Goal: Task Accomplishment & Management: Manage account settings

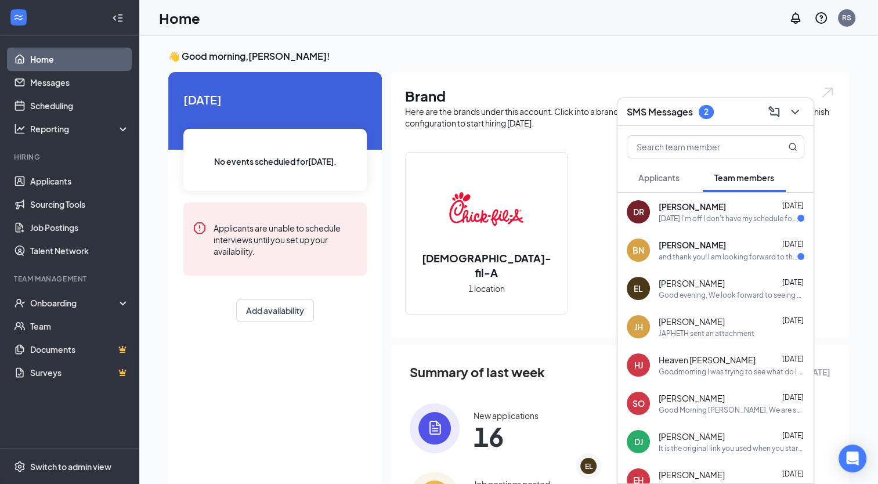
click at [704, 218] on div "[DATE] I'm off I don't have my schedule for next week yet" at bounding box center [728, 219] width 139 height 10
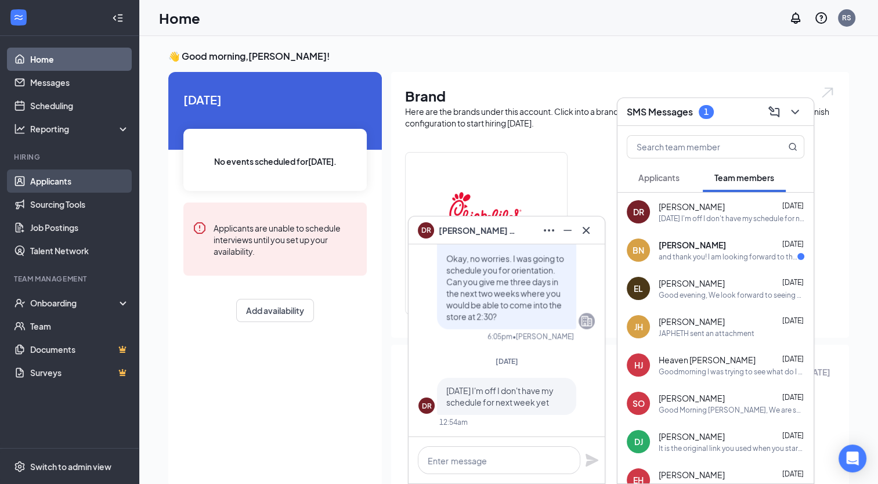
click at [74, 184] on link "Applicants" at bounding box center [79, 180] width 99 height 23
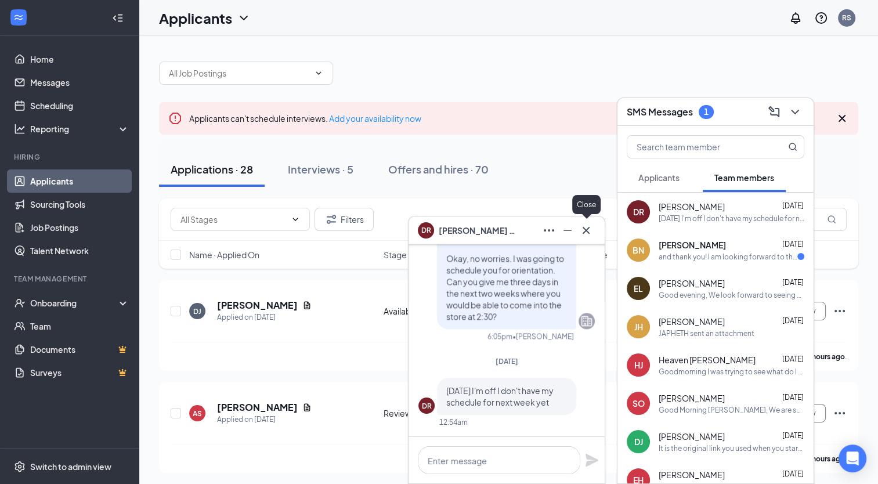
click at [587, 231] on icon "Cross" at bounding box center [586, 229] width 7 height 7
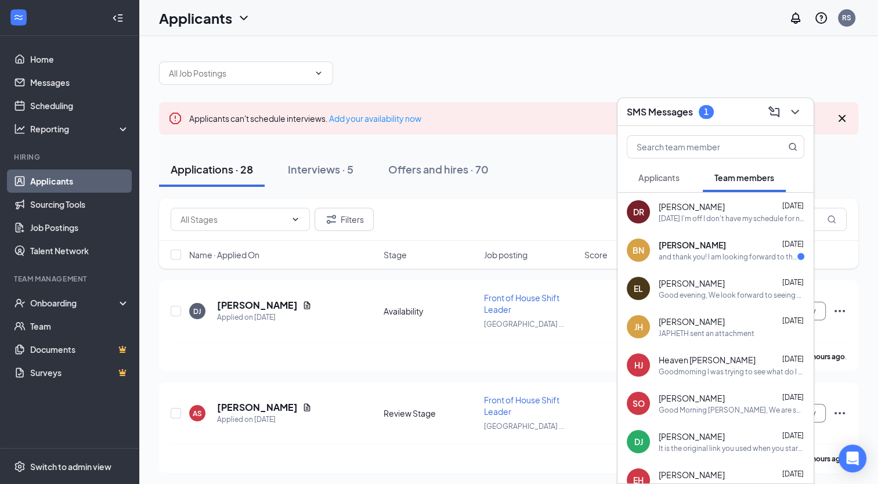
click at [690, 254] on div "and thank you! I am looking forward to this orientation [DATE] at 2:30." at bounding box center [728, 257] width 139 height 10
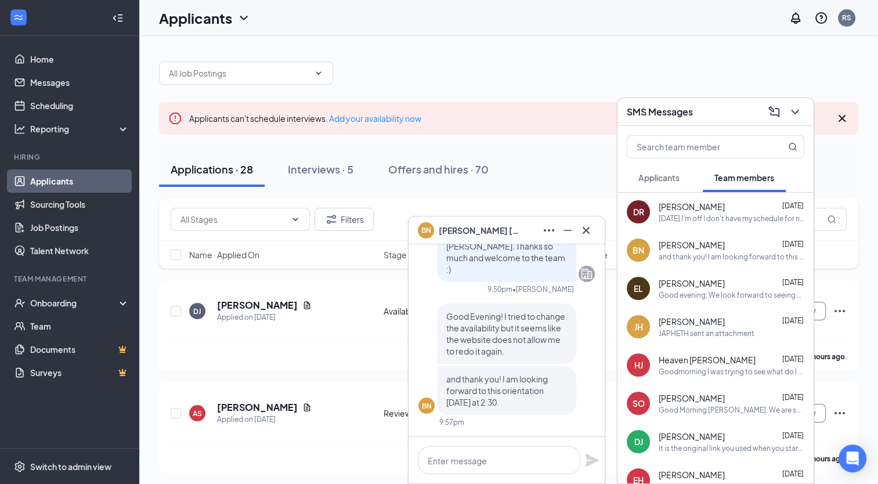
click at [667, 179] on span "Applicants" at bounding box center [658, 177] width 41 height 10
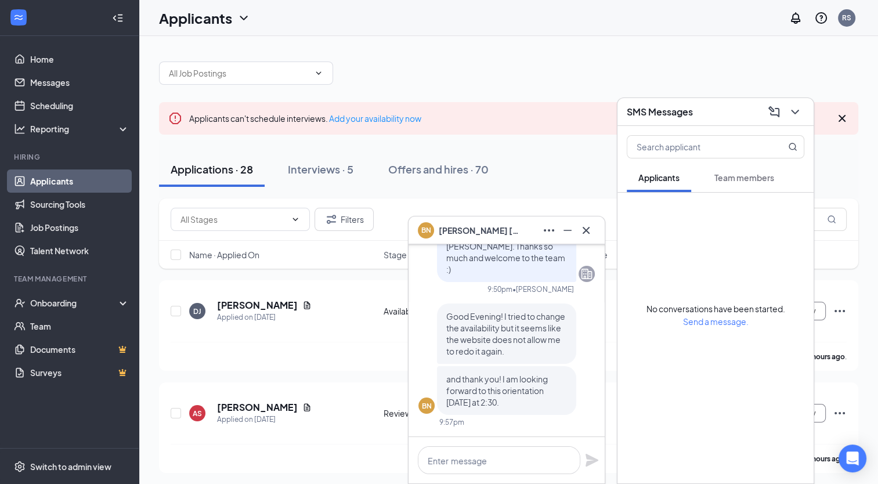
click at [582, 152] on div "Applications · 28 Interviews · 5 Offers and hires · 70" at bounding box center [508, 169] width 699 height 35
click at [799, 111] on icon "ChevronDown" at bounding box center [795, 112] width 14 height 14
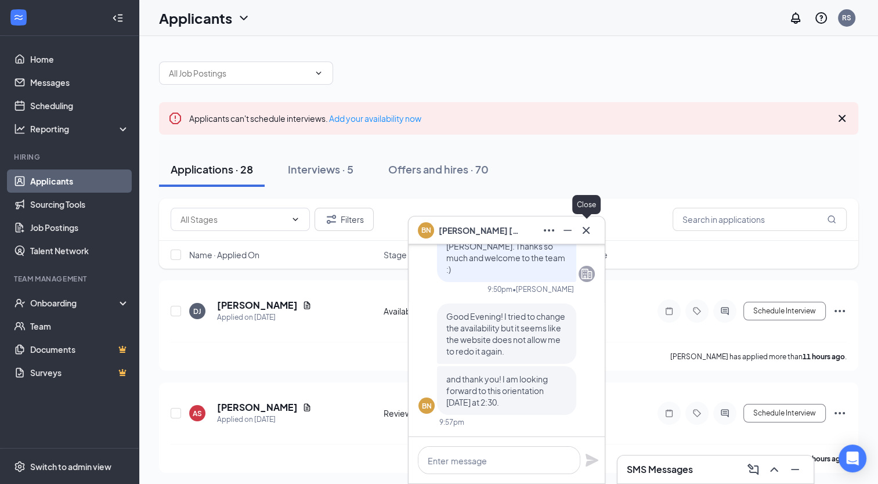
click at [587, 226] on icon "Cross" at bounding box center [586, 230] width 14 height 14
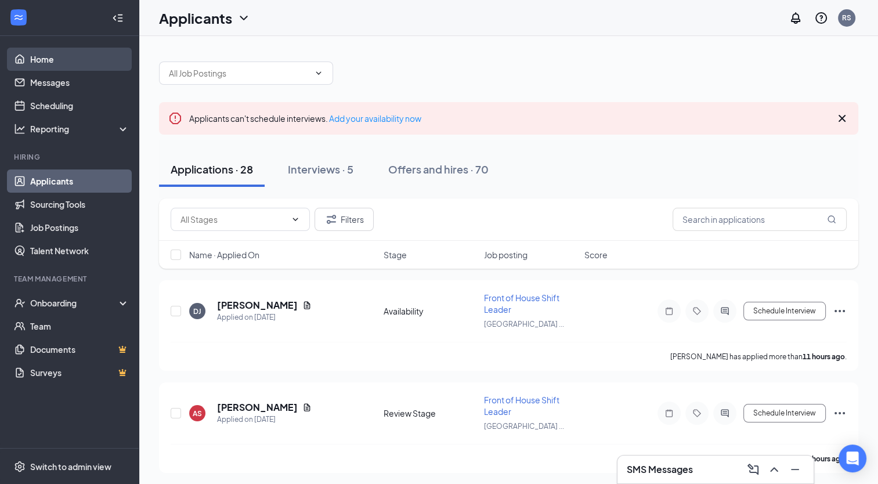
click at [46, 61] on link "Home" at bounding box center [79, 59] width 99 height 23
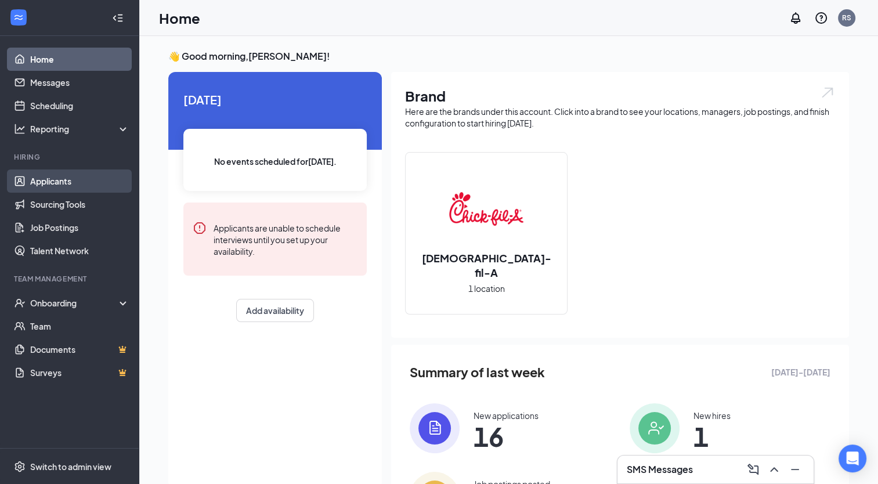
click at [49, 180] on link "Applicants" at bounding box center [79, 180] width 99 height 23
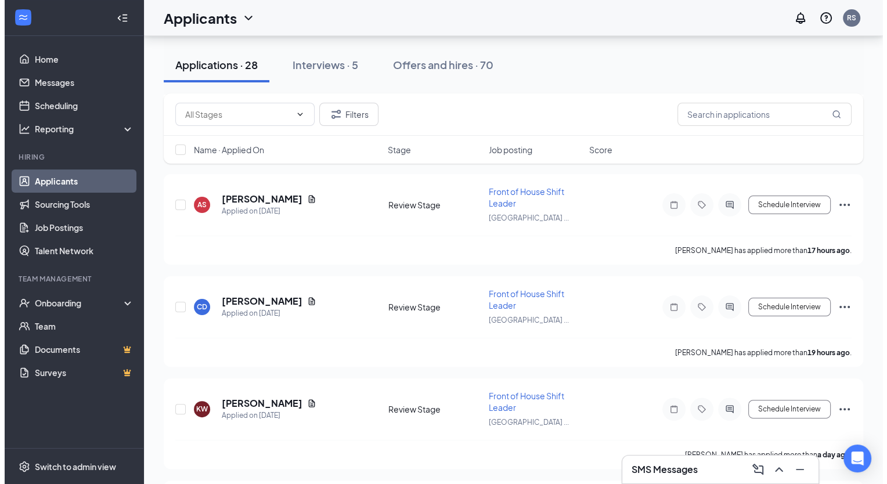
scroll to position [219, 0]
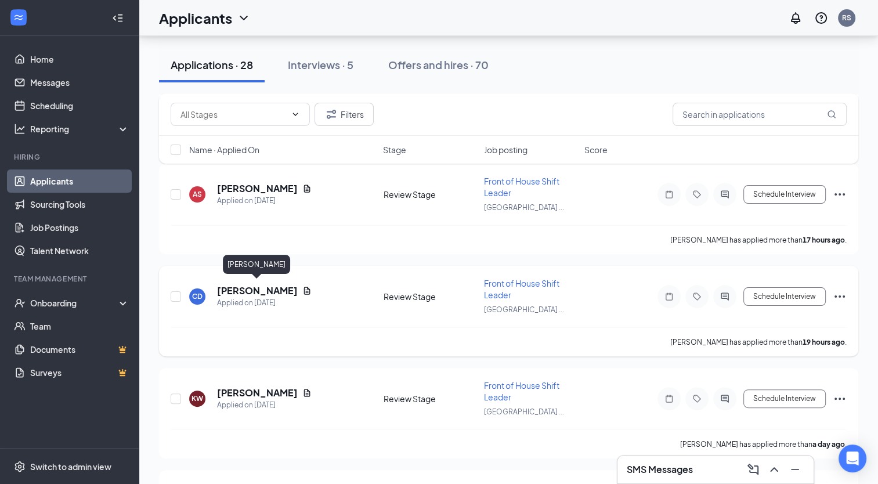
click at [268, 287] on h5 "[PERSON_NAME]" at bounding box center [257, 290] width 81 height 13
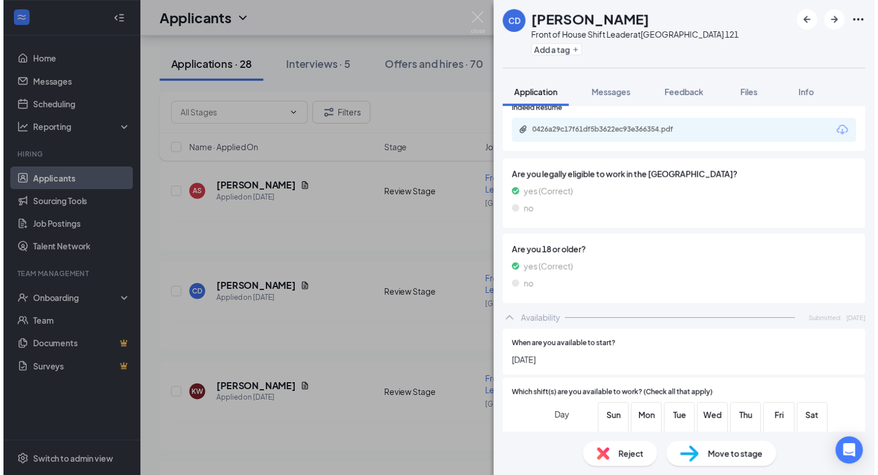
scroll to position [406, 0]
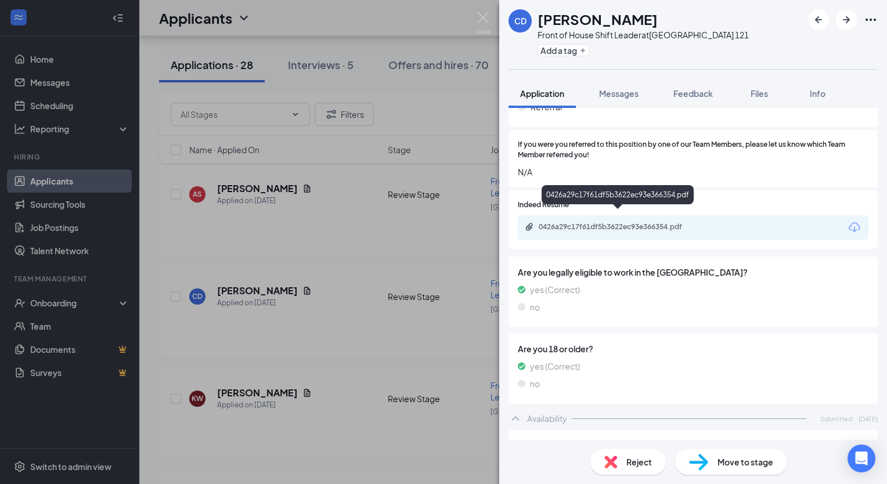
click at [617, 222] on div "0426a29c17f61df5b3622ec93e366354.pdf" at bounding box center [619, 226] width 162 height 9
click at [478, 20] on img at bounding box center [483, 23] width 15 height 23
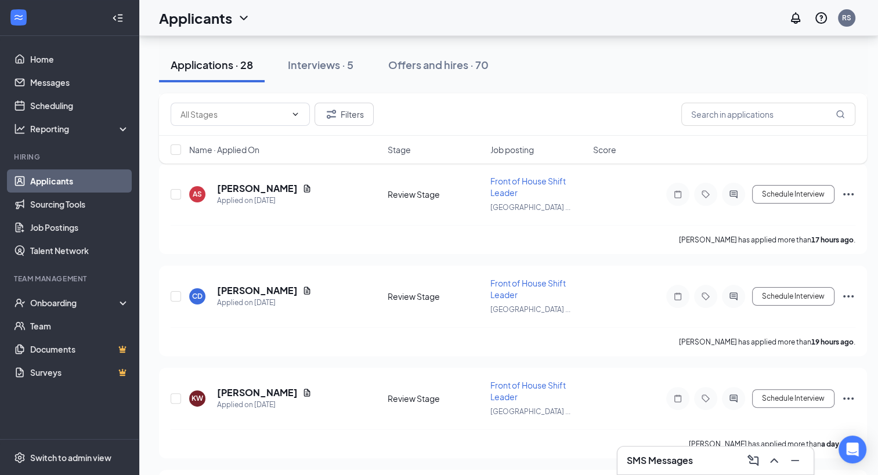
drag, startPoint x: 882, startPoint y: 220, endPoint x: 748, endPoint y: 52, distance: 214.7
click at [748, 52] on div "Applications · 28 Interviews · 5 Offers and hires · 70" at bounding box center [513, 65] width 708 height 35
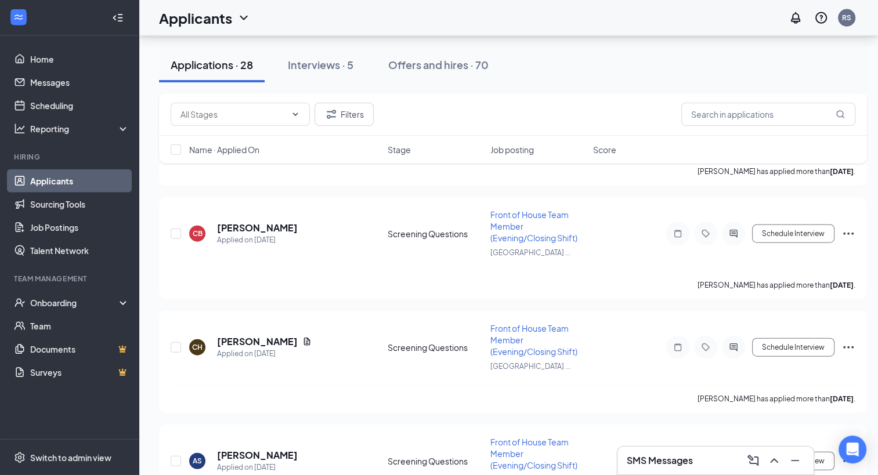
scroll to position [2758, 0]
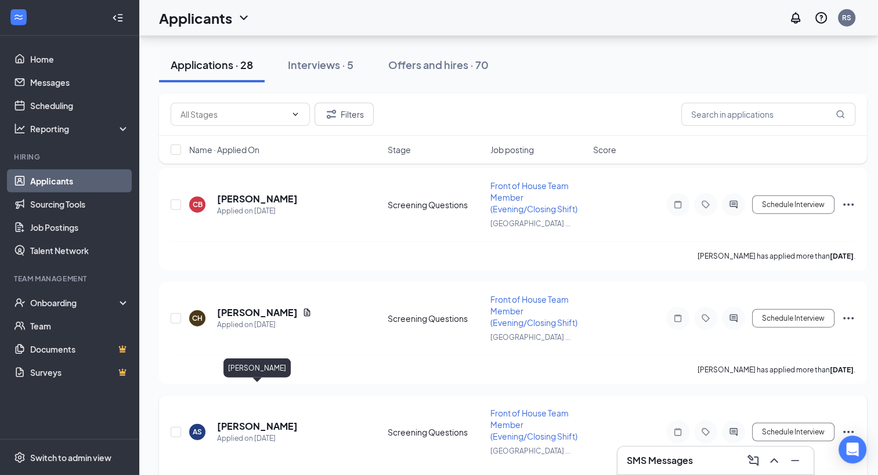
click at [278, 420] on h5 "[PERSON_NAME]" at bounding box center [257, 426] width 81 height 13
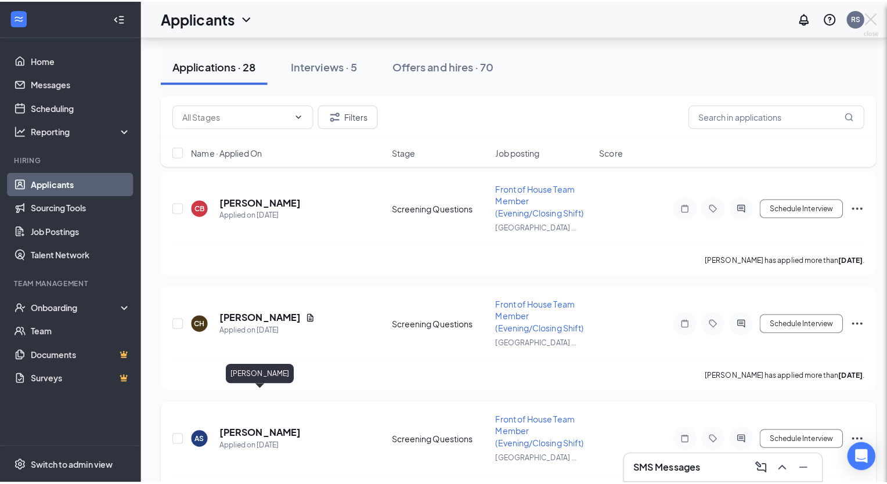
scroll to position [2749, 0]
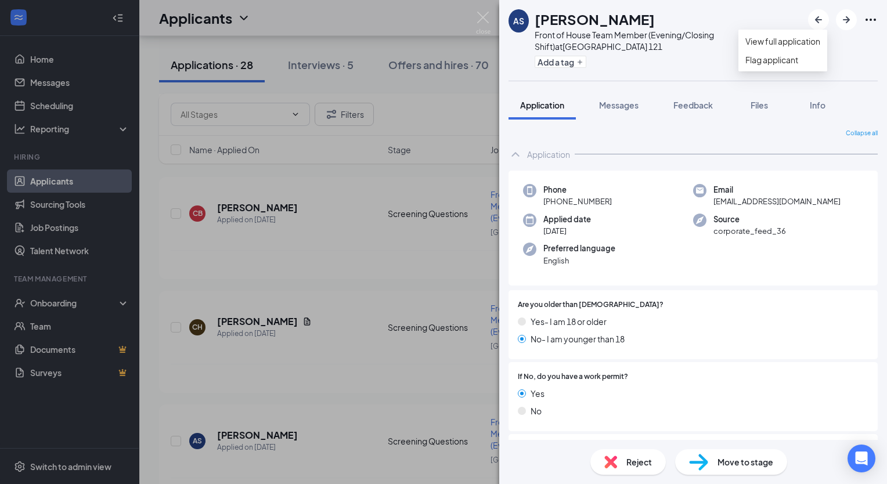
click at [873, 19] on icon "Ellipses" at bounding box center [870, 20] width 14 height 14
click at [803, 45] on link "View full application" at bounding box center [782, 41] width 75 height 13
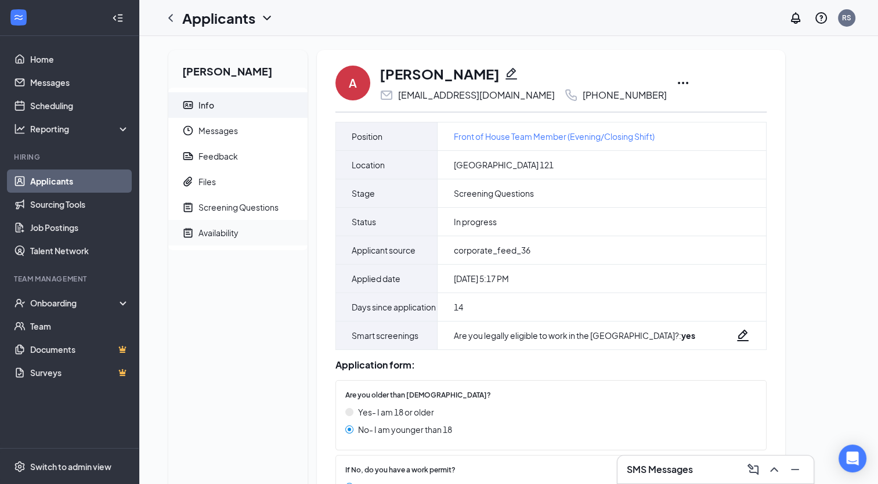
click at [228, 231] on div "Availability" at bounding box center [218, 233] width 40 height 12
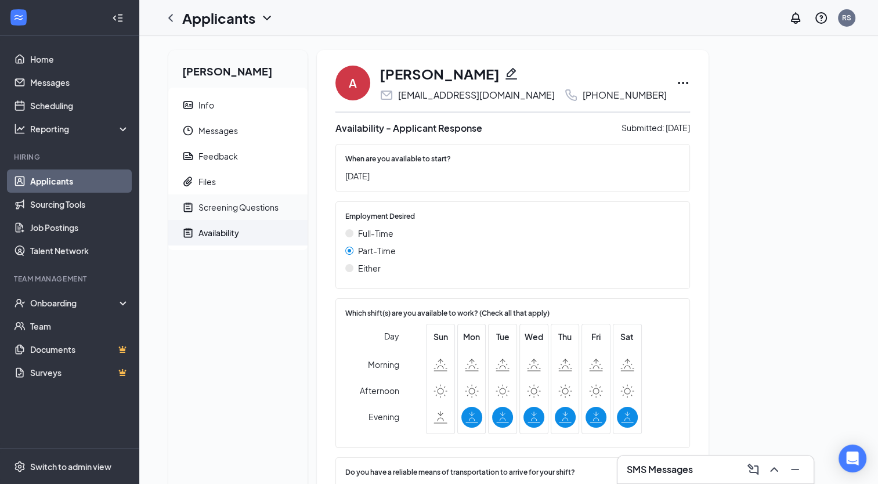
click at [232, 204] on div "Screening Questions" at bounding box center [238, 207] width 80 height 12
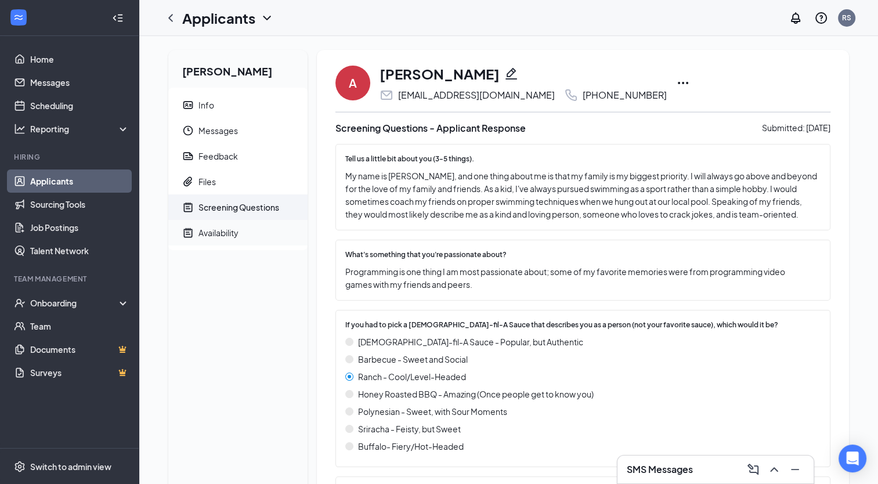
click at [223, 233] on div "Availability" at bounding box center [218, 233] width 40 height 12
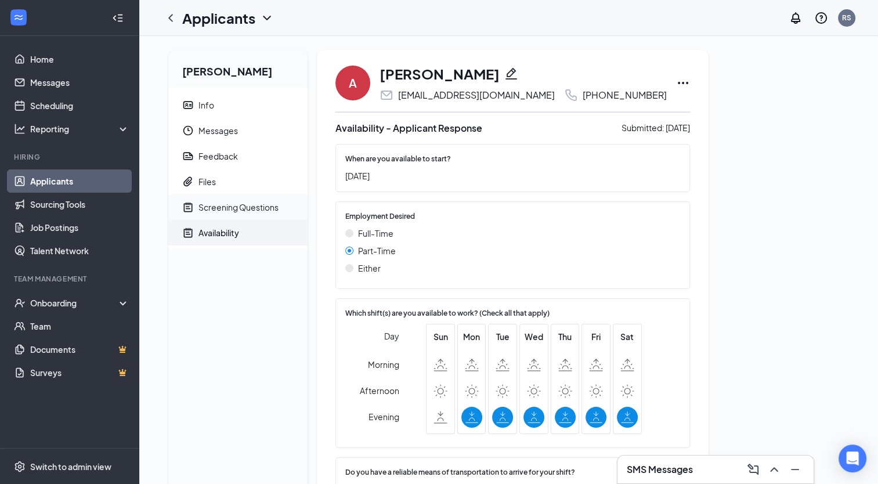
click at [239, 212] on div "Screening Questions" at bounding box center [238, 207] width 80 height 12
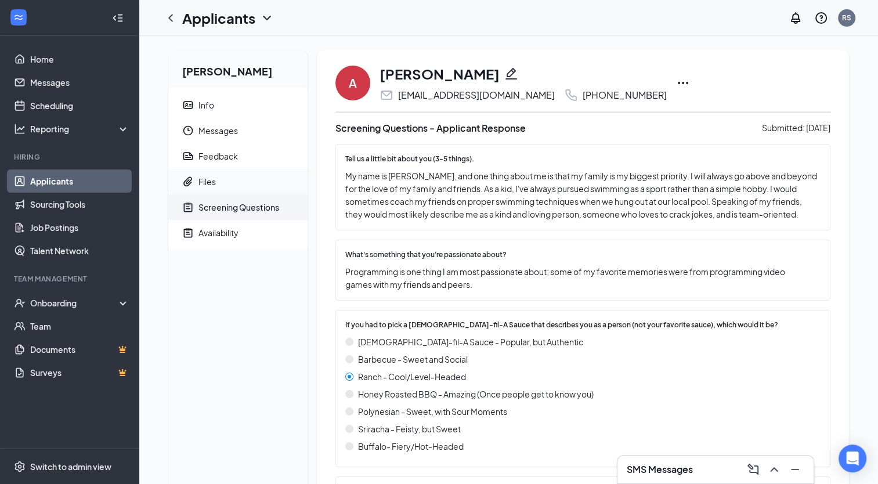
click at [202, 184] on div "Files" at bounding box center [206, 182] width 17 height 12
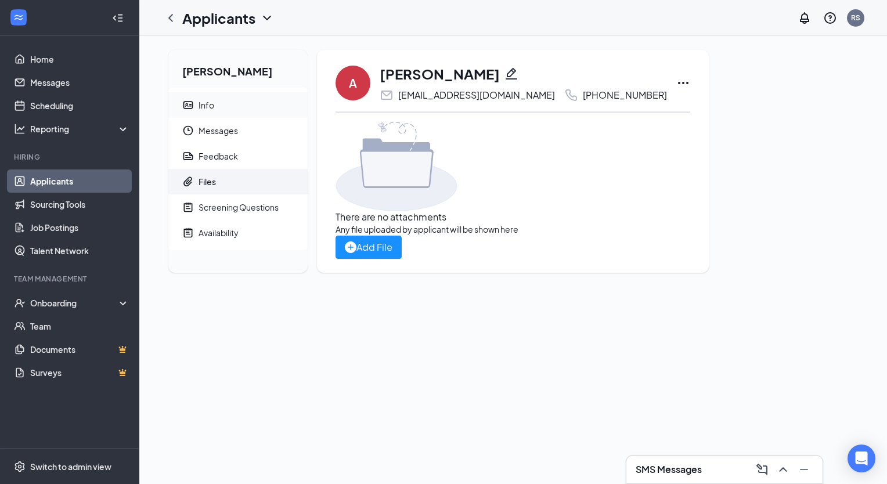
click at [212, 109] on div "Info" at bounding box center [206, 105] width 16 height 12
